Goal: Information Seeking & Learning: Learn about a topic

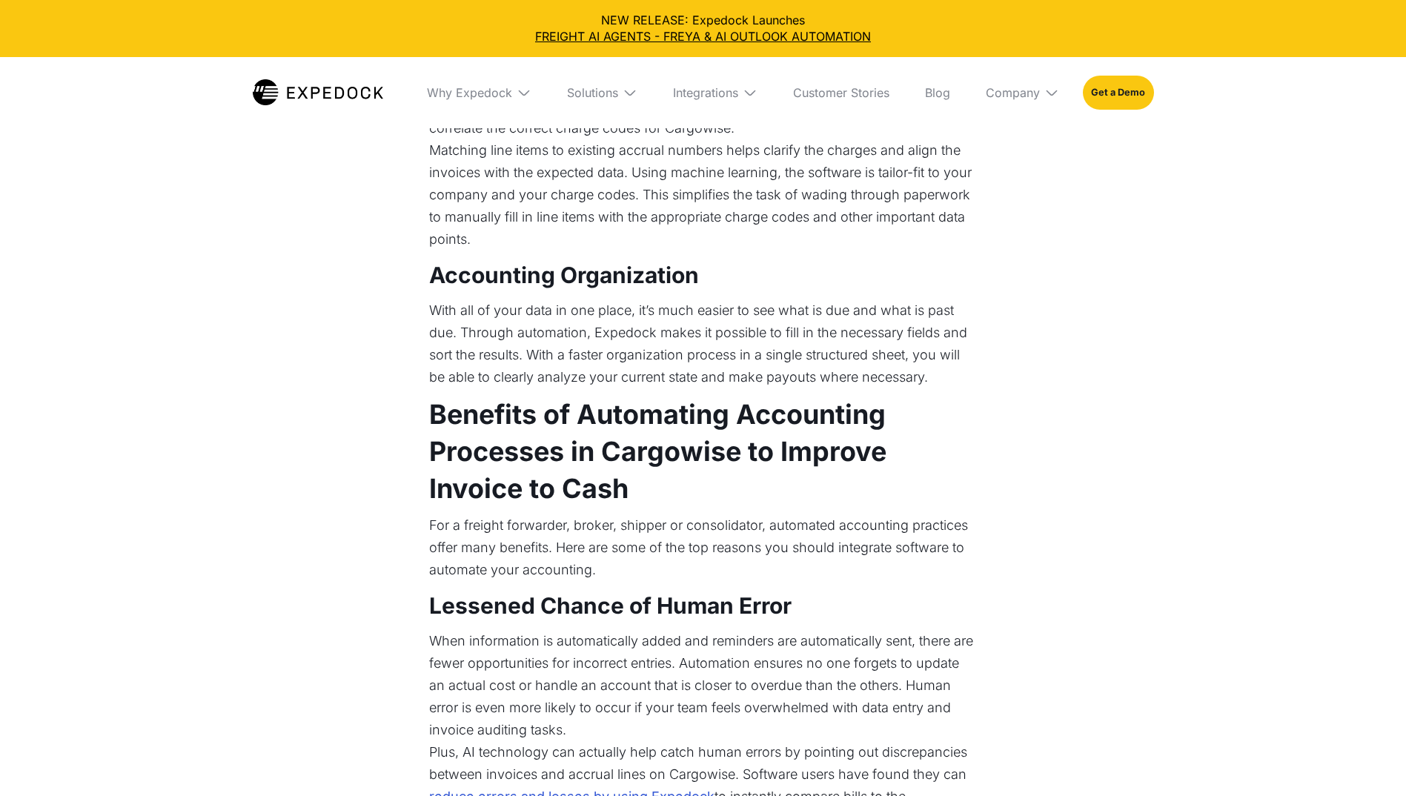
select select
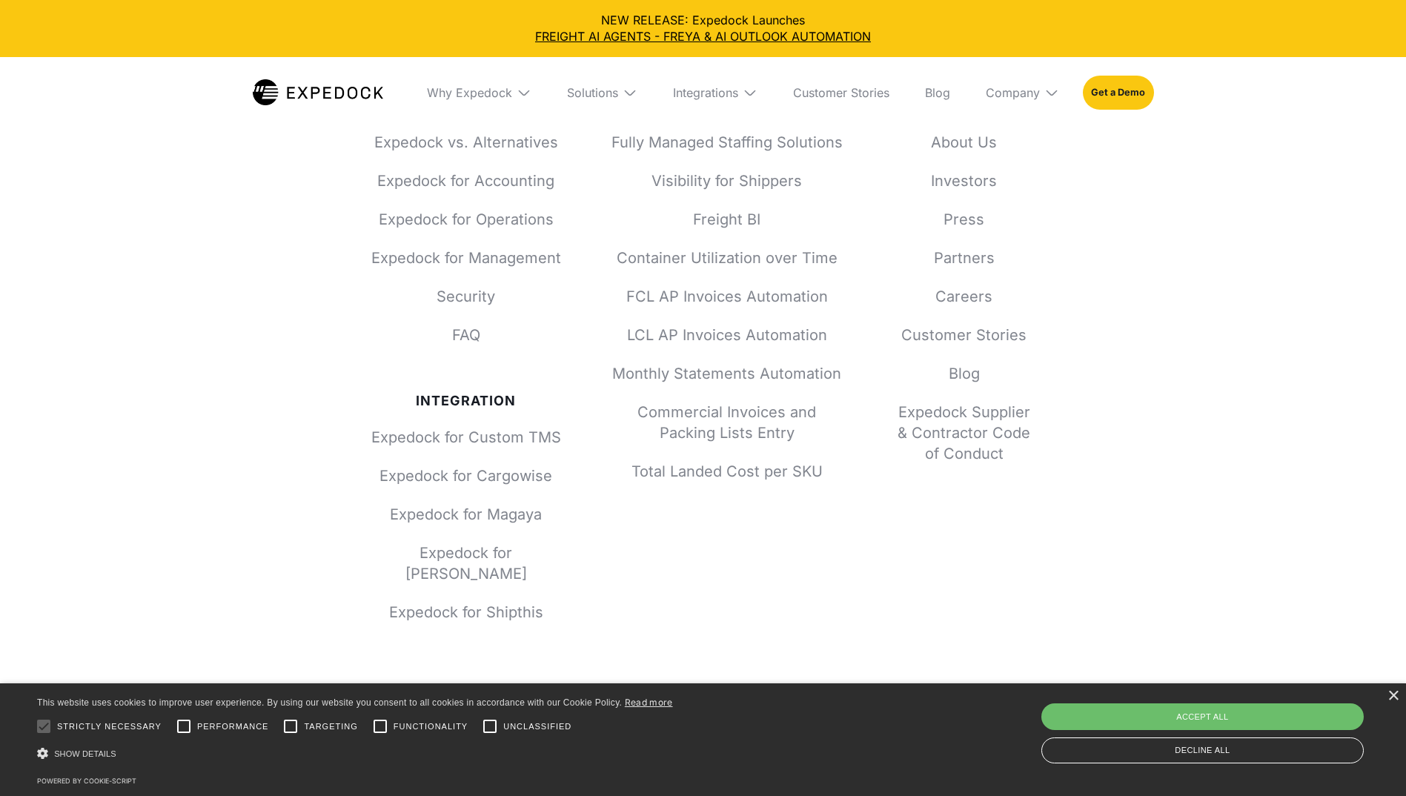
scroll to position [5405, 0]
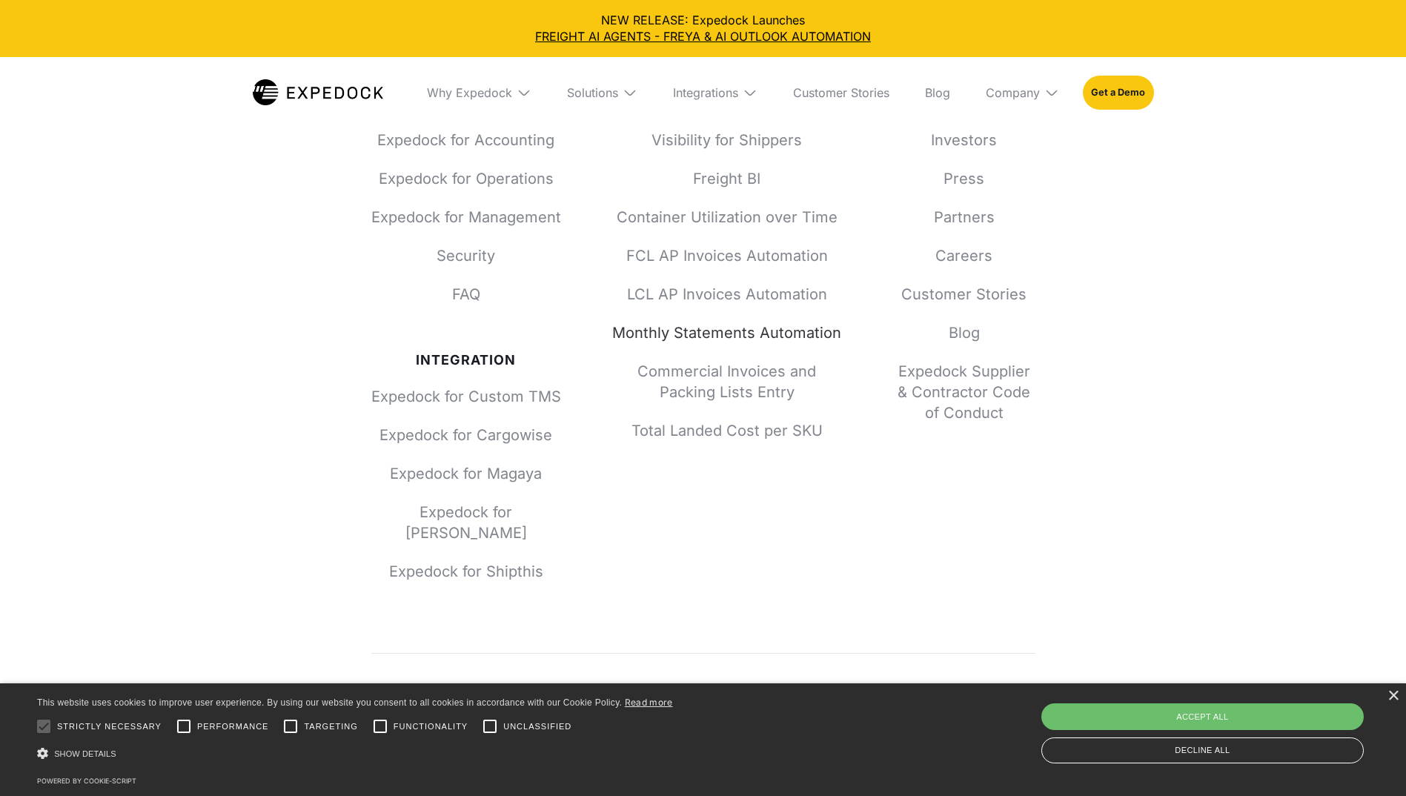
click at [722, 334] on link "Monthly Statements Automation" at bounding box center [726, 332] width 237 height 21
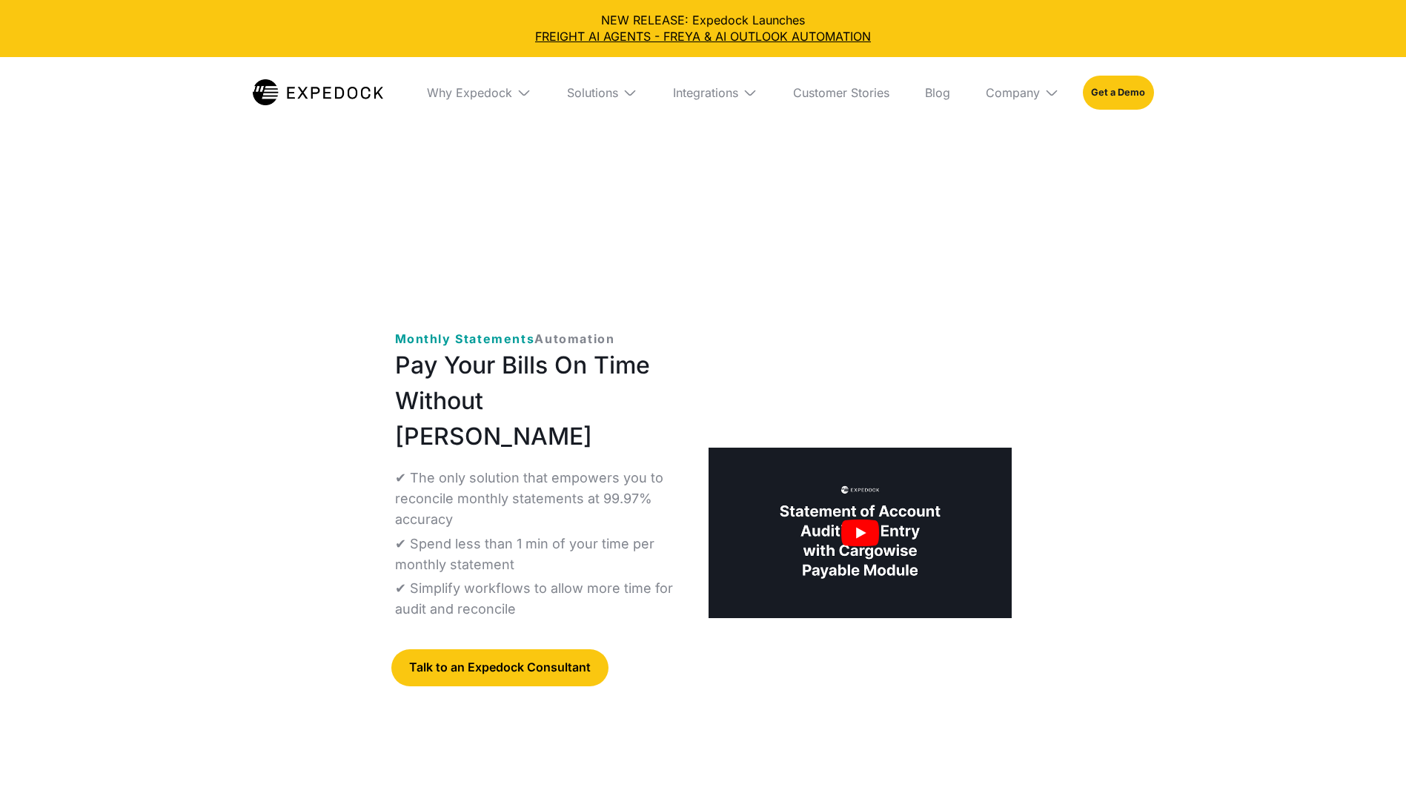
select select
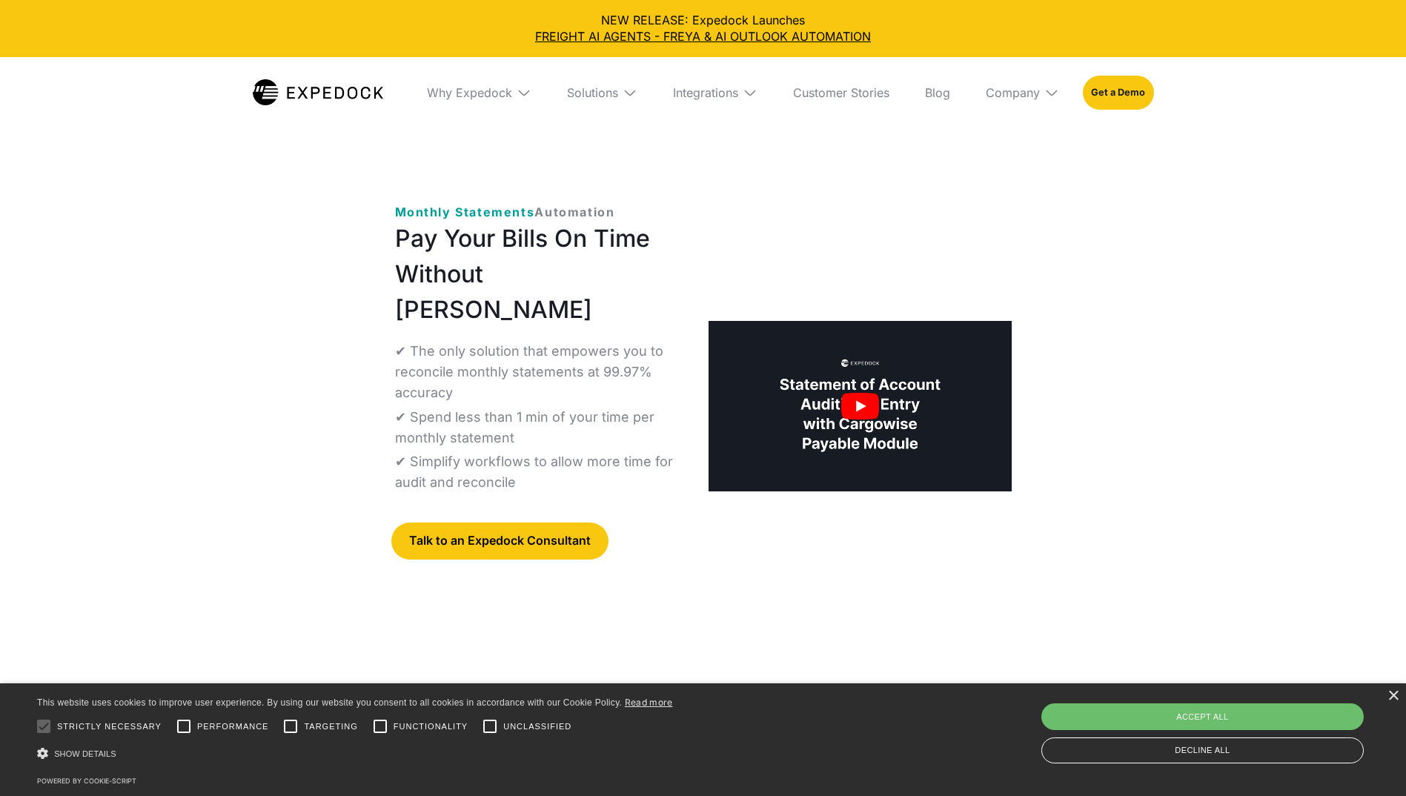
scroll to position [148, 0]
